Goal: Transaction & Acquisition: Purchase product/service

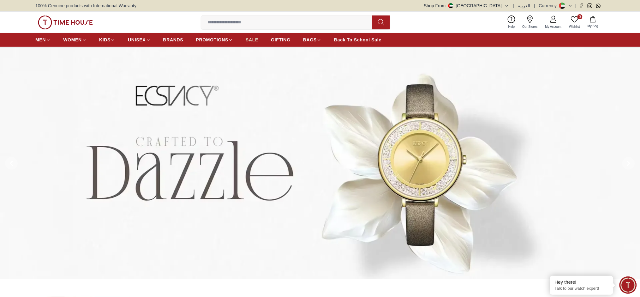
click at [250, 39] on span "SALE" at bounding box center [252, 40] width 13 height 6
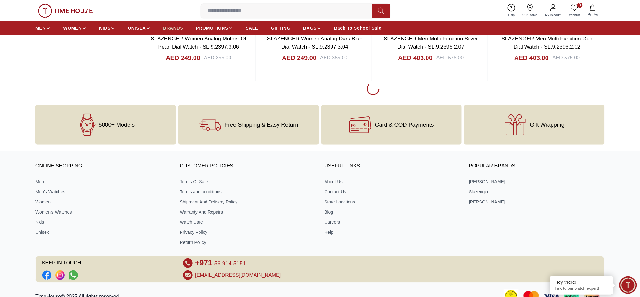
scroll to position [2234, 0]
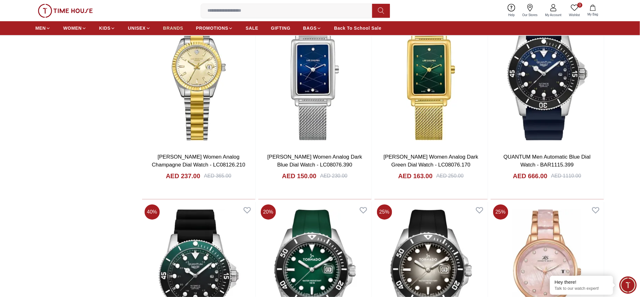
scroll to position [3539, 0]
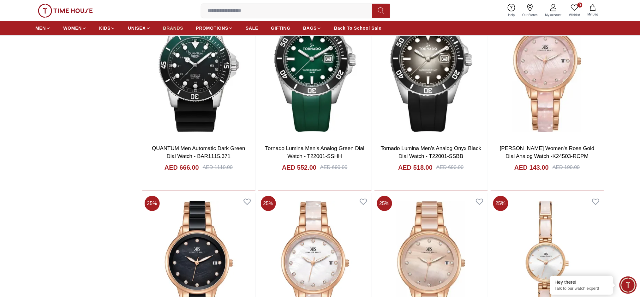
click at [178, 29] on span "BRANDS" at bounding box center [173, 28] width 20 height 6
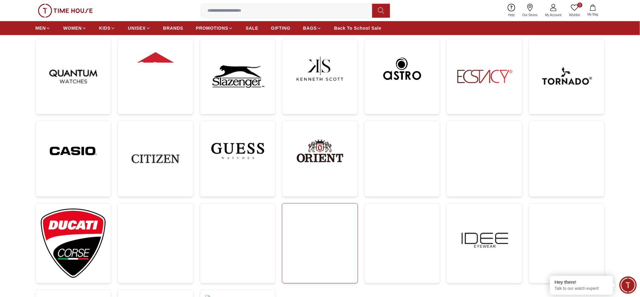
scroll to position [84, 0]
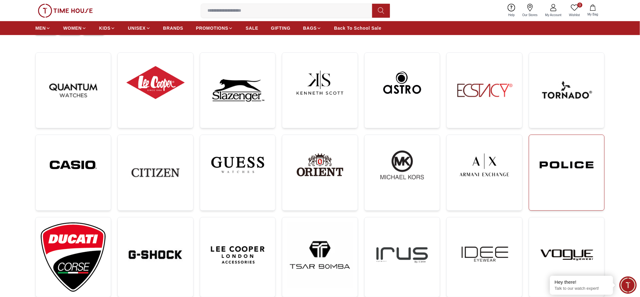
click at [577, 191] on link at bounding box center [567, 173] width 76 height 76
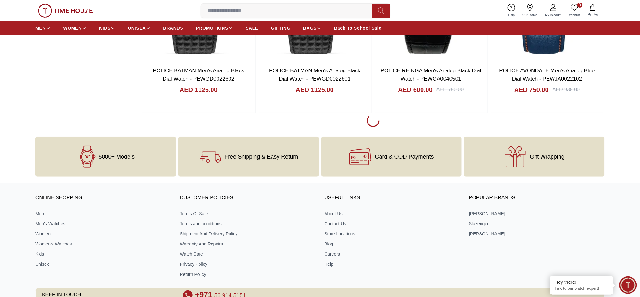
scroll to position [4401, 0]
